Goal: Task Accomplishment & Management: Use online tool/utility

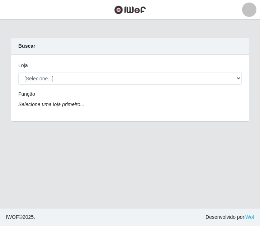
click at [36, 90] on div "Loja [Selecione...] BL Importadora Função Selecione uma loja primeiro..." at bounding box center [130, 88] width 238 height 67
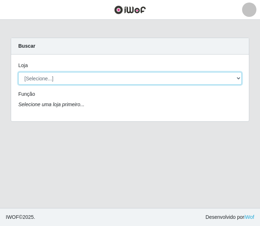
click at [39, 78] on select "[Selecione...] BL Importadora" at bounding box center [130, 78] width 224 height 13
select select "259"
click at [18, 72] on select "[Selecione...] BL Importadora" at bounding box center [130, 78] width 224 height 13
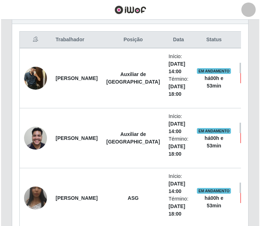
scroll to position [329, 0]
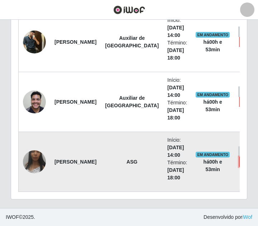
click at [239, 157] on button "Forçar Encerramento" at bounding box center [263, 162] width 48 height 10
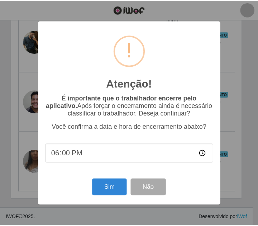
scroll to position [149, 233]
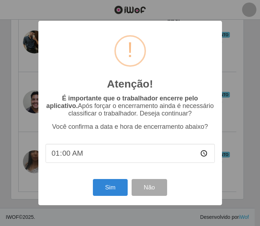
type input "15:00"
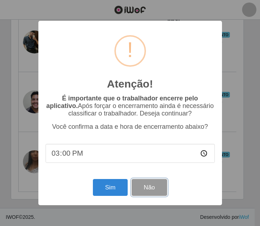
click at [164, 196] on button "Não" at bounding box center [150, 187] width 36 height 17
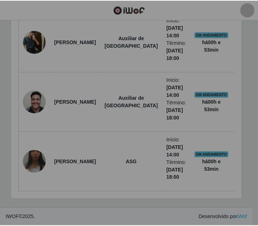
scroll to position [149, 236]
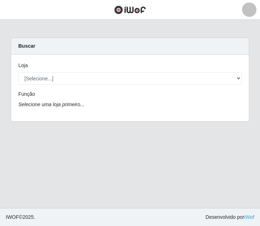
click at [58, 88] on div "Loja [Selecione...] BL Importadora Função Selecione uma loja primeiro..." at bounding box center [130, 88] width 238 height 67
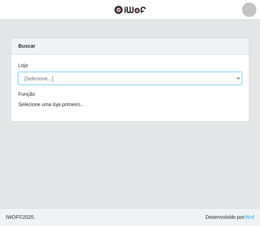
click at [58, 77] on select "[Selecione...] BL Importadora" at bounding box center [130, 78] width 224 height 13
select select "259"
click at [18, 72] on select "[Selecione...] BL Importadora" at bounding box center [130, 78] width 224 height 13
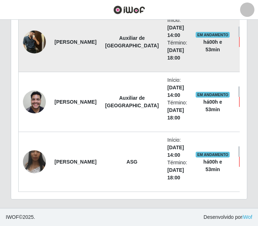
scroll to position [329, 0]
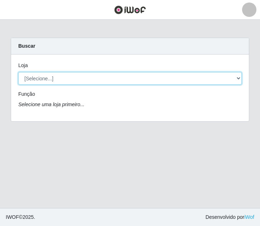
click at [53, 78] on select "[Selecione...] BL Importadora" at bounding box center [130, 78] width 224 height 13
select select "259"
click at [18, 72] on select "[Selecione...] BL Importadora" at bounding box center [130, 78] width 224 height 13
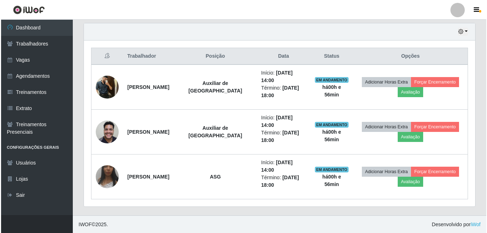
scroll to position [250, 0]
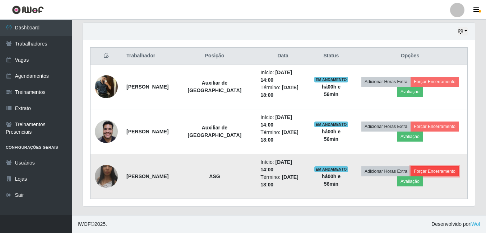
click at [260, 173] on button "Forçar Encerramento" at bounding box center [434, 171] width 48 height 10
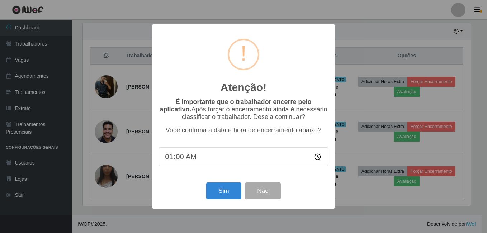
type input "14:00"
click at [227, 193] on button "Sim" at bounding box center [223, 191] width 35 height 17
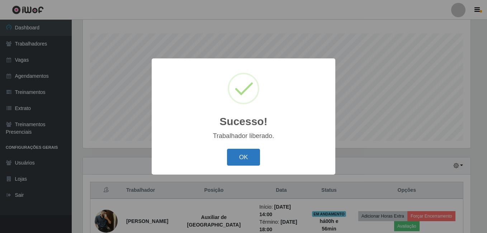
click at [240, 154] on button "OK" at bounding box center [243, 157] width 33 height 17
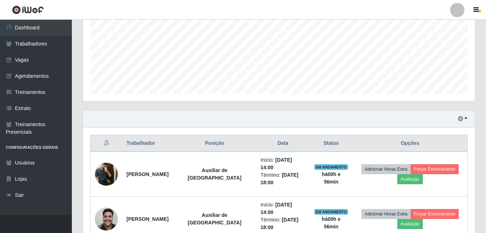
scroll to position [205, 0]
